Goal: Complete application form

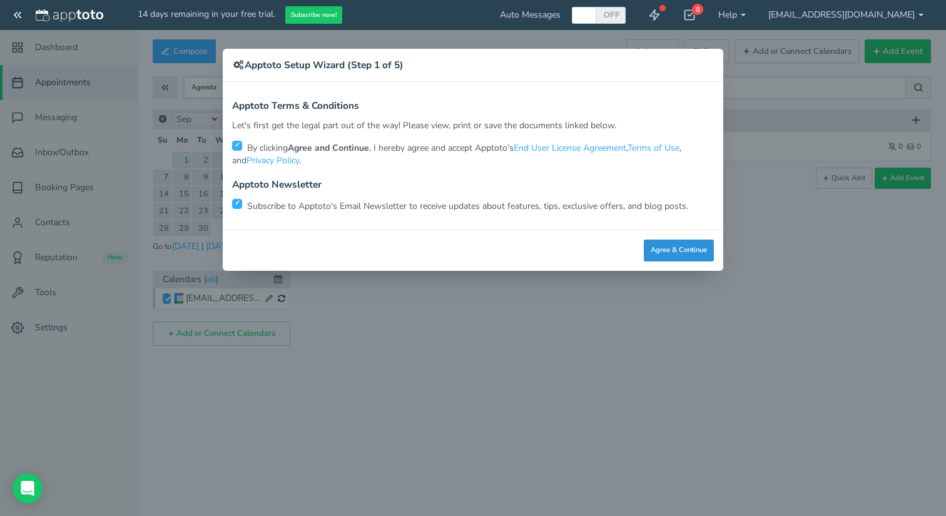
click at [693, 246] on button "Agree & Continue" at bounding box center [679, 251] width 70 height 22
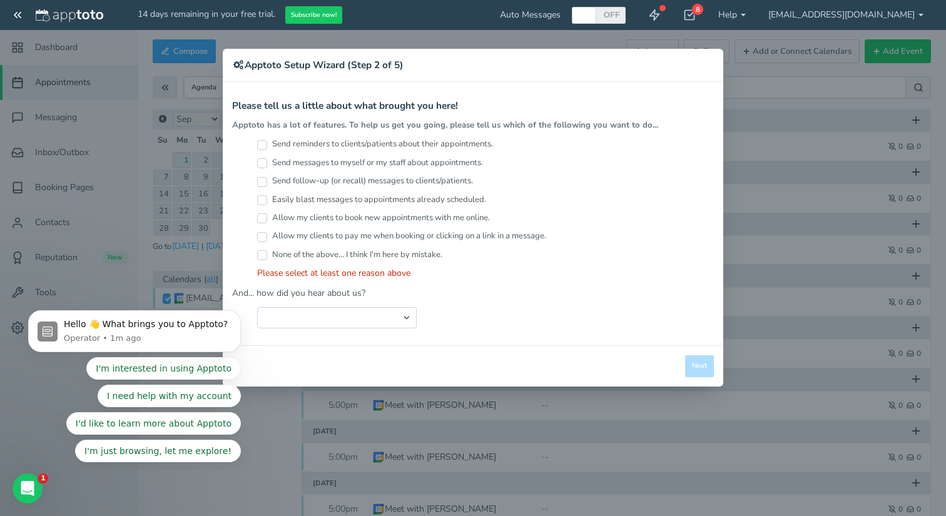
click at [267, 145] on label "Send reminders to clients/patients about their appointments." at bounding box center [375, 144] width 236 height 12
click at [267, 145] on input "Send reminders to clients/patients about their appointments." at bounding box center [262, 145] width 10 height 10
checkbox input "true"
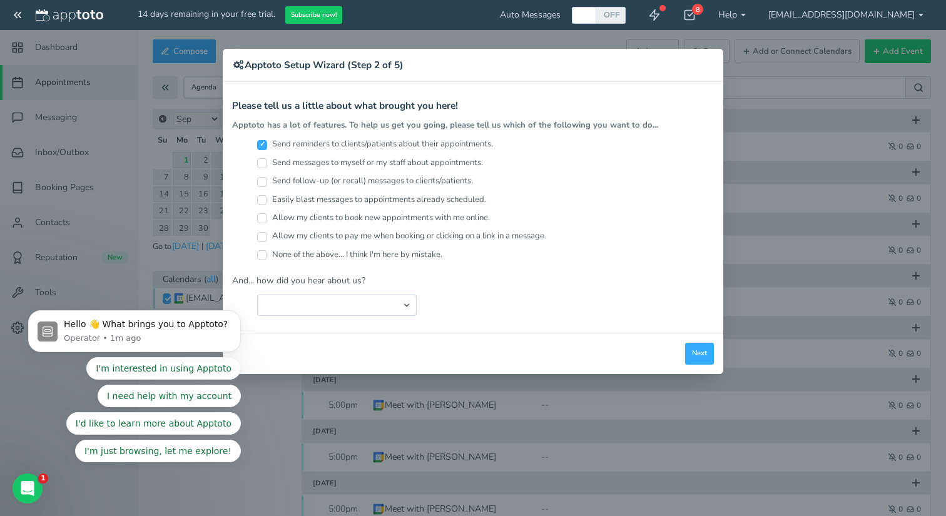
click at [266, 196] on input "Easily blast messages to appointments already scheduled." at bounding box center [262, 200] width 10 height 10
checkbox input "true"
click at [265, 178] on input "Send follow-up (or recall) messages to clients/patients." at bounding box center [262, 182] width 10 height 10
checkbox input "true"
click at [265, 161] on input "Send messages to myself or my staff about appointments." at bounding box center [262, 163] width 10 height 10
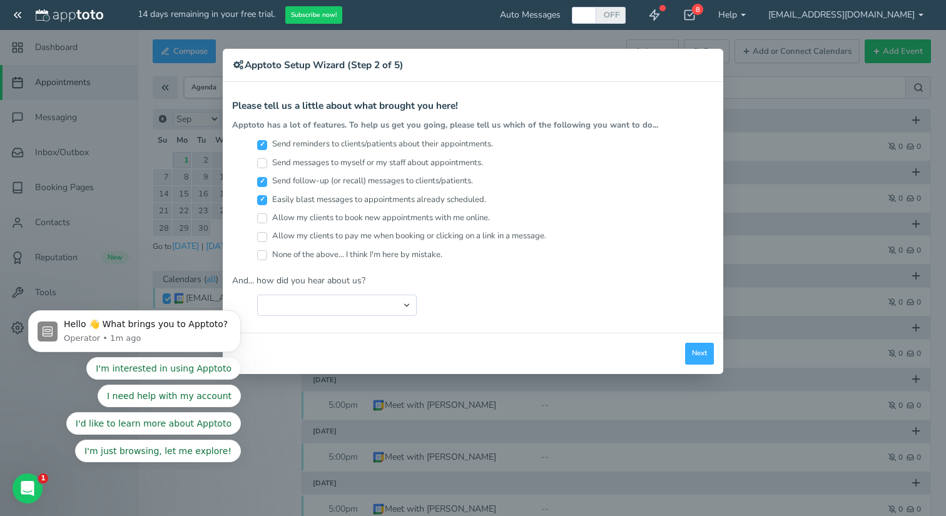
checkbox input "true"
click at [321, 305] on select "Search Engine (Google, Yahoo, Bing, etc.) Search Engine Advertisement Blog Post…" at bounding box center [337, 305] width 160 height 21
select select "string:Search Engine (Google, Yahoo, Bing, etc.)"
click at [257, 295] on select "Search Engine (Google, Yahoo, Bing, etc.) Search Engine Advertisement Blog Post…" at bounding box center [337, 305] width 160 height 21
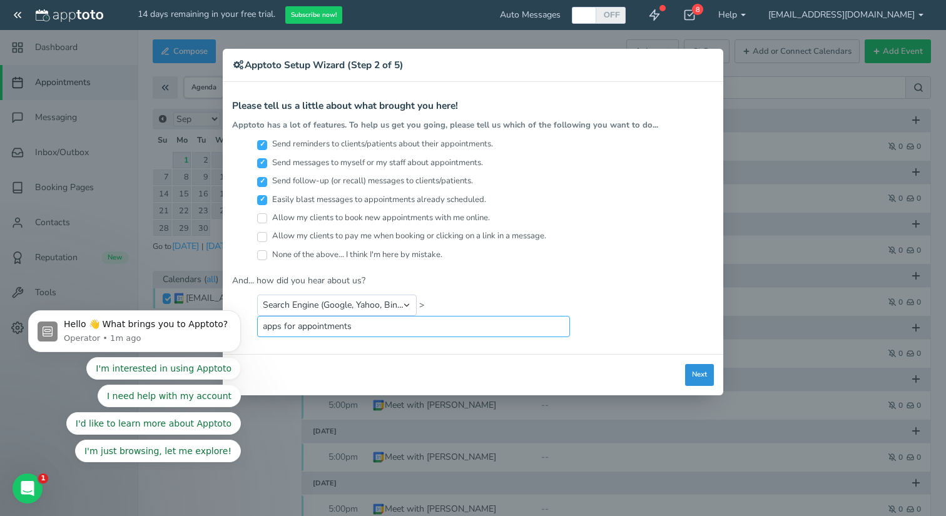
type input "apps for appointments"
click at [686, 373] on button "Next" at bounding box center [699, 375] width 29 height 22
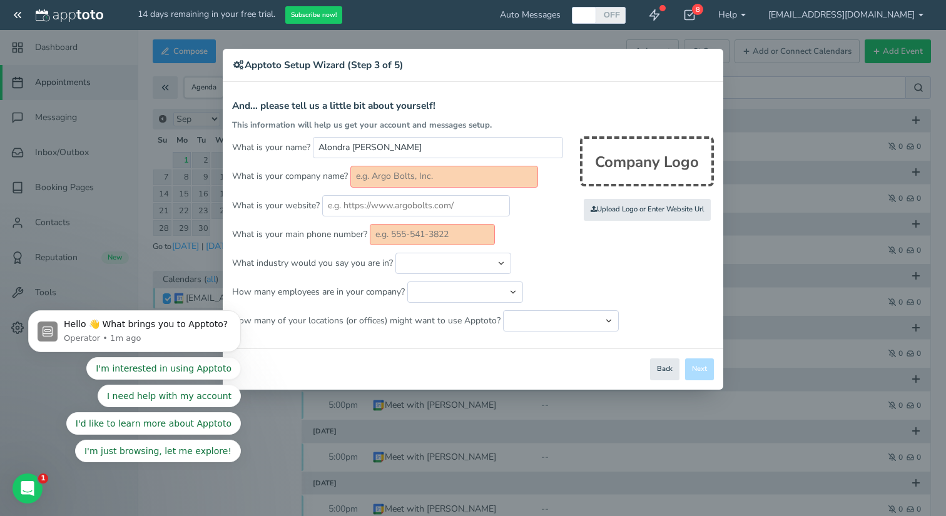
click at [476, 181] on input "text" at bounding box center [444, 176] width 188 height 21
click at [436, 231] on input "text" at bounding box center [432, 234] width 125 height 21
click at [701, 370] on div "Close Logout Cancel Back Saving! Save Done Next Agree & Continue" at bounding box center [473, 368] width 500 height 41
click at [669, 370] on button "Back" at bounding box center [664, 369] width 29 height 22
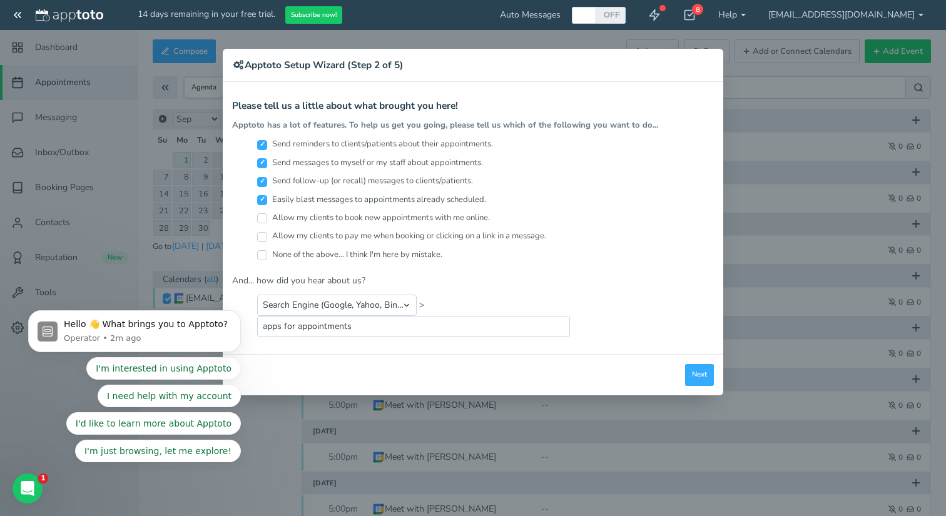
click at [718, 363] on div "Close Logout Cancel Back Saving! Save Done Next Agree & Continue" at bounding box center [473, 374] width 500 height 41
click at [701, 373] on button "Next" at bounding box center [699, 375] width 29 height 22
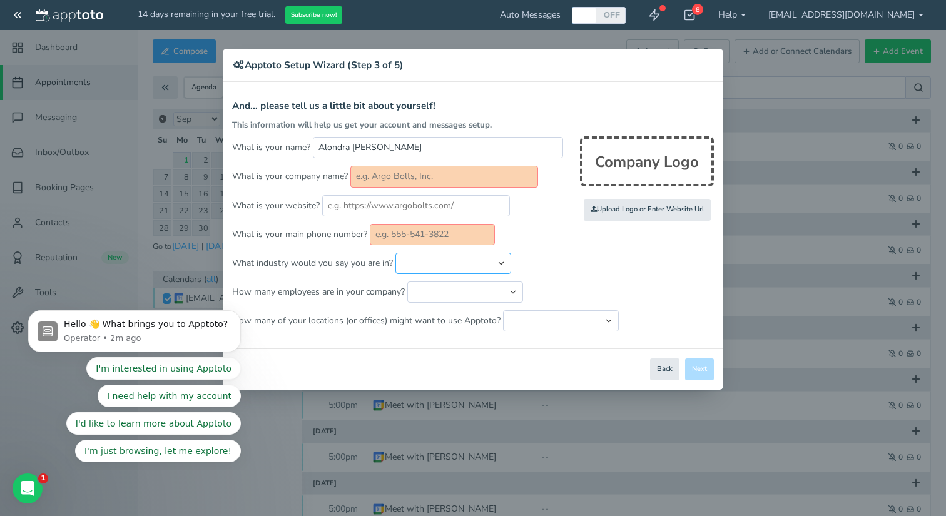
click at [504, 261] on select "Automotive Cleaning Services Consulting Education - Classroom Education - Admis…" at bounding box center [453, 263] width 116 height 21
select select "string:Healthcare - Counseling & Therapy"
click at [395, 253] on select "Automotive Cleaning Services Consulting Education - Classroom Education - Admis…" at bounding box center [453, 263] width 116 height 21
click at [417, 176] on input "text" at bounding box center [444, 176] width 188 height 21
type input "s"
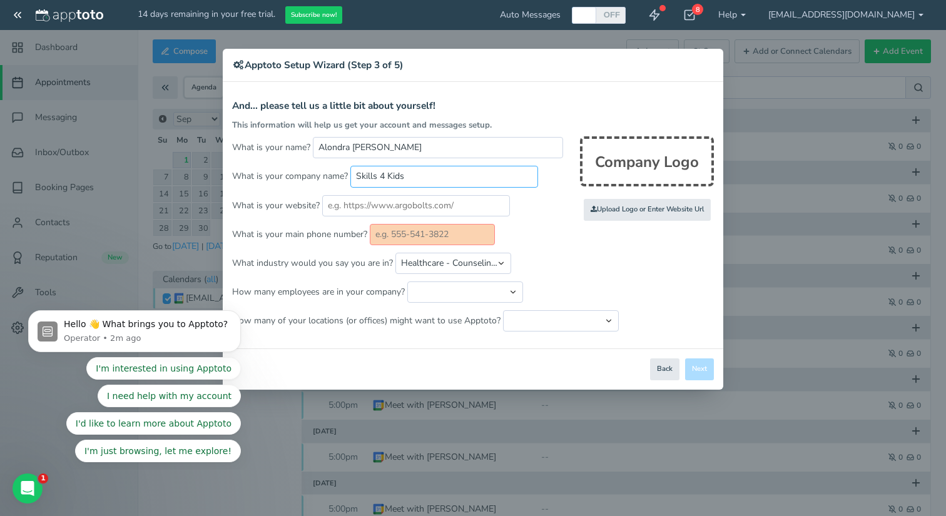
type input "Skills 4 Kids"
click at [439, 235] on input "text" at bounding box center [432, 234] width 125 height 21
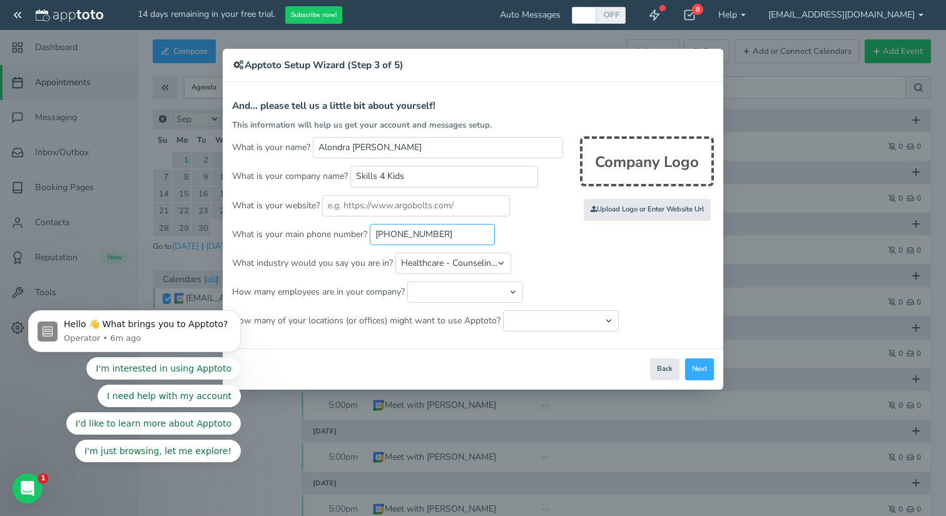
type input "[PHONE_NUMBER]"
click at [698, 369] on button "Next" at bounding box center [699, 369] width 29 height 22
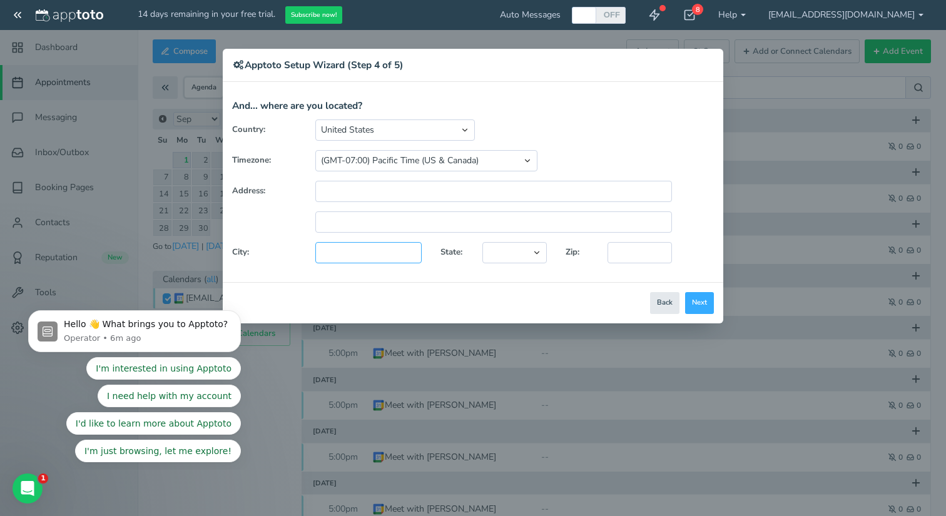
click at [361, 250] on input "text" at bounding box center [368, 252] width 106 height 21
type input "[GEOGRAPHIC_DATA]"
click at [551, 240] on div "Country: [GEOGRAPHIC_DATA] [GEOGRAPHIC_DATA] [GEOGRAPHIC_DATA] [GEOGRAPHIC_DATA…" at bounding box center [473, 195] width 500 height 153
click at [540, 240] on div "Country: [GEOGRAPHIC_DATA] [GEOGRAPHIC_DATA] [GEOGRAPHIC_DATA] [GEOGRAPHIC_DATA…" at bounding box center [473, 195] width 500 height 153
click at [537, 253] on select "[US_STATE] [US_STATE] [US_STATE] [US_STATE] [US_STATE] [US_STATE] [US_STATE] [U…" at bounding box center [514, 252] width 64 height 21
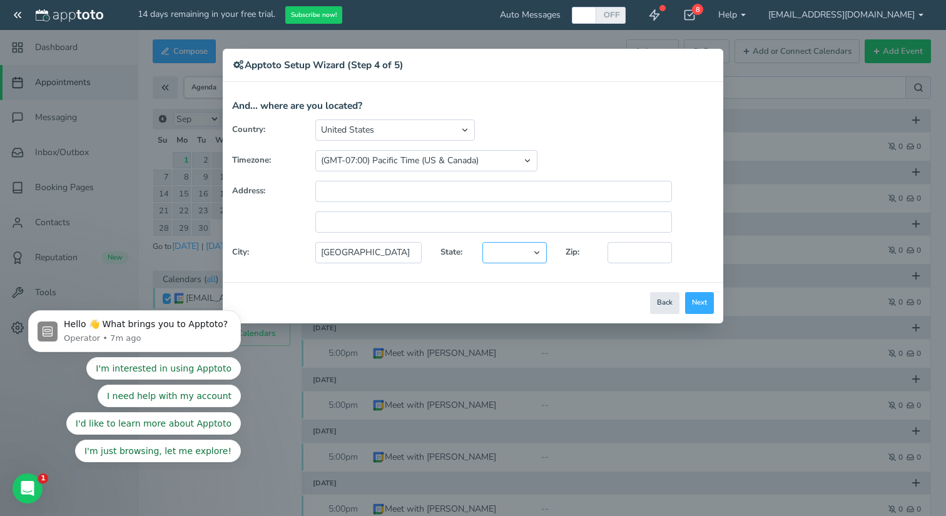
select select "string:[GEOGRAPHIC_DATA]"
click at [482, 242] on select "[US_STATE] [US_STATE] [US_STATE] [US_STATE] [US_STATE] [US_STATE] [US_STATE] [U…" at bounding box center [514, 252] width 64 height 21
click at [636, 261] on input "text" at bounding box center [639, 252] width 64 height 21
click at [382, 188] on input "text" at bounding box center [493, 191] width 357 height 21
paste input "[STREET_ADDRESS],"
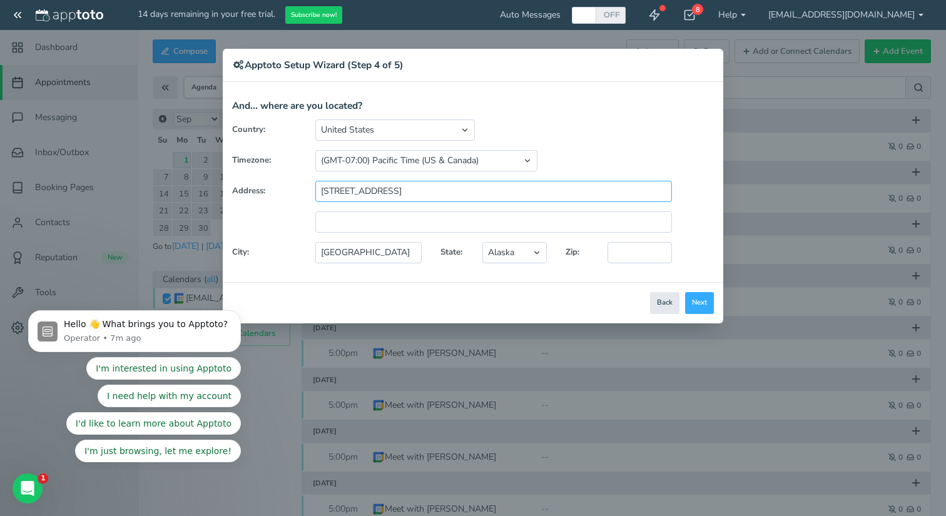
type input "[STREET_ADDRESS]"
click at [633, 258] on input "text" at bounding box center [639, 252] width 64 height 21
type input "89117"
click at [703, 305] on button "Next" at bounding box center [699, 303] width 29 height 22
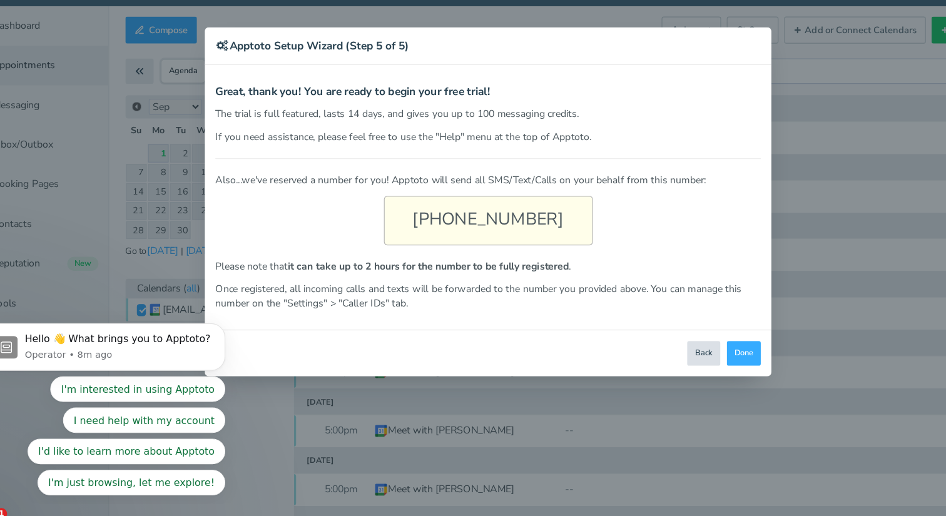
click at [670, 337] on button "Back" at bounding box center [663, 337] width 29 height 22
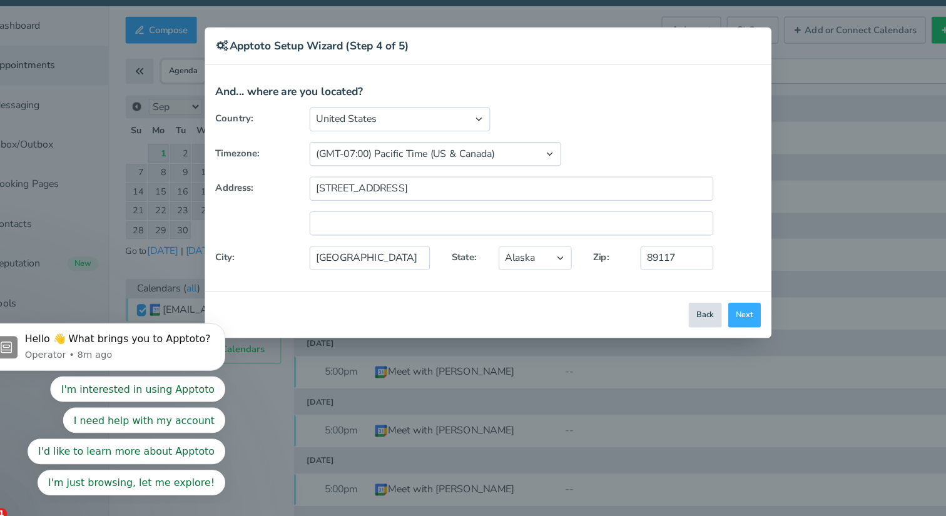
click at [666, 308] on button "Back" at bounding box center [664, 303] width 29 height 22
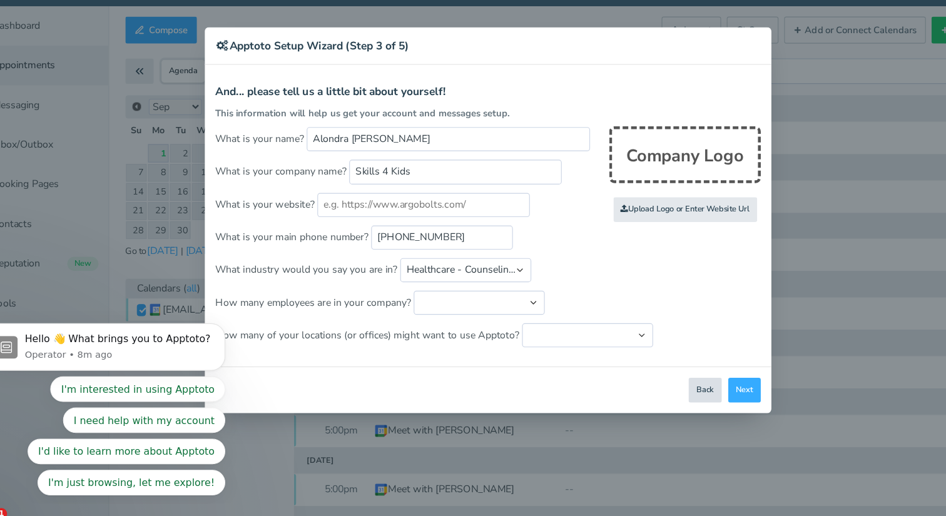
click at [673, 374] on button "Back" at bounding box center [664, 369] width 29 height 22
